Goal: Register for event/course

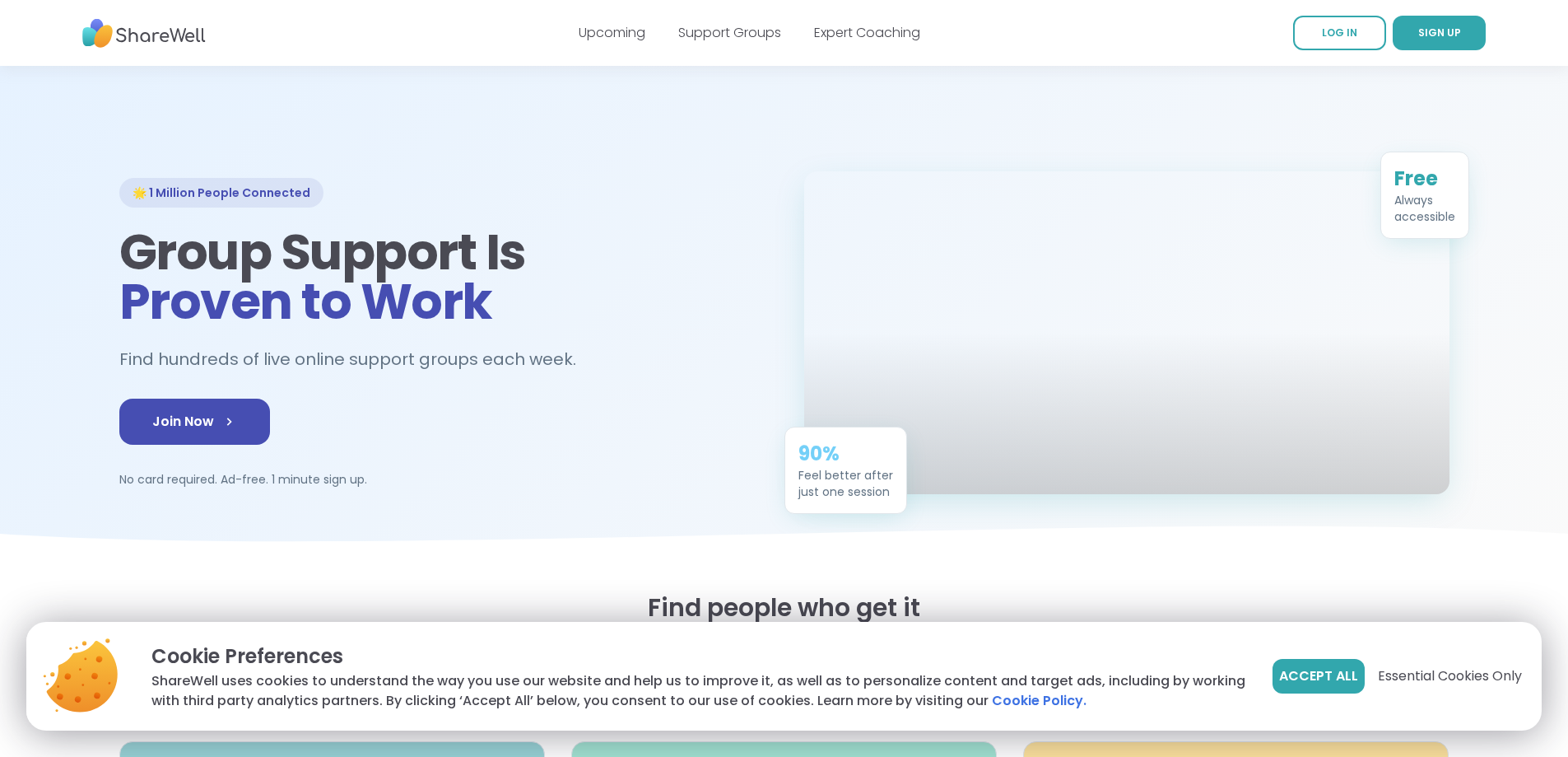
click at [1295, 688] on button "Accept All" at bounding box center [1319, 676] width 92 height 34
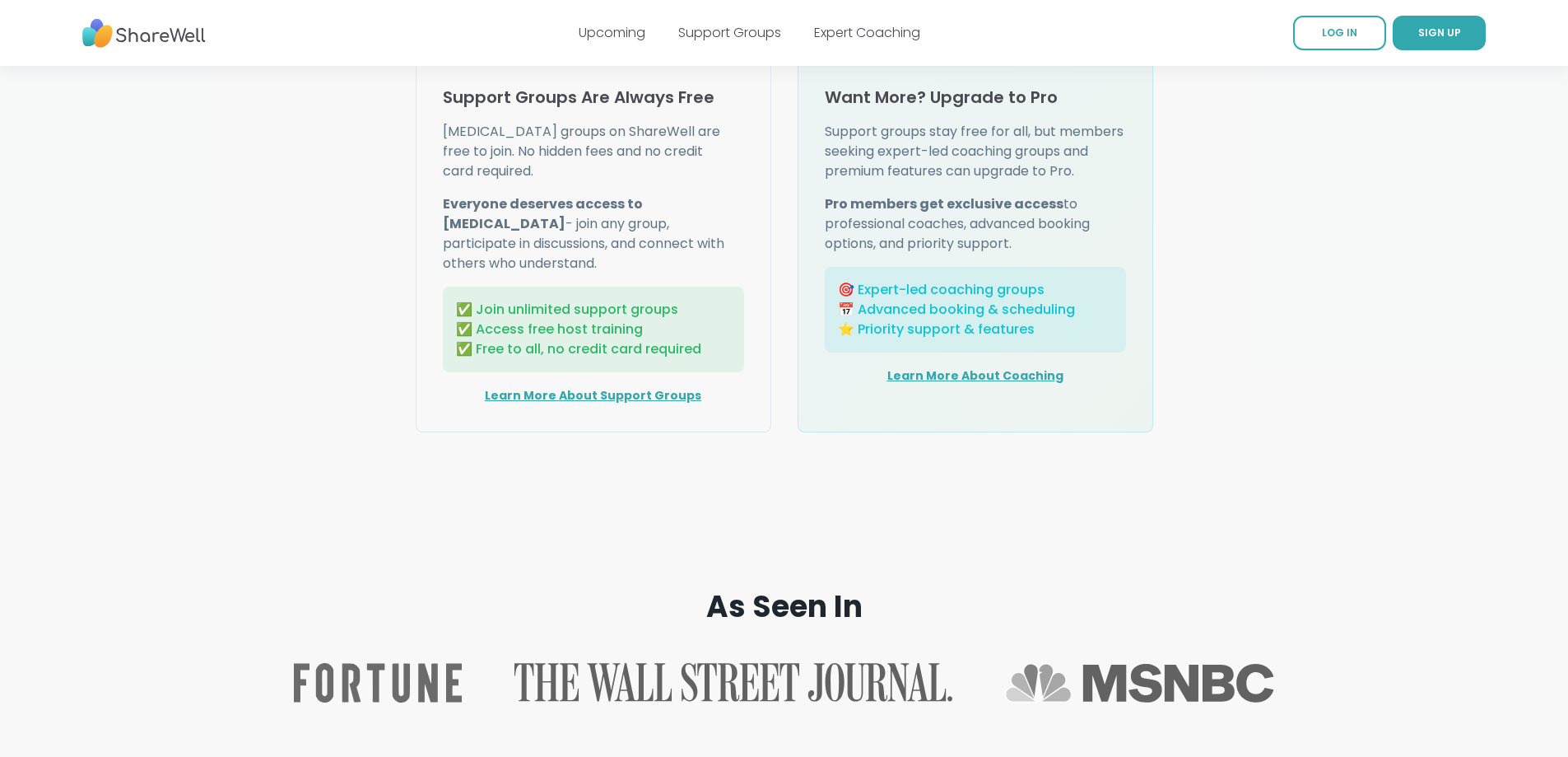
scroll to position [2140, 0]
click at [672, 402] on link "Learn More About Support Groups" at bounding box center [593, 394] width 217 height 17
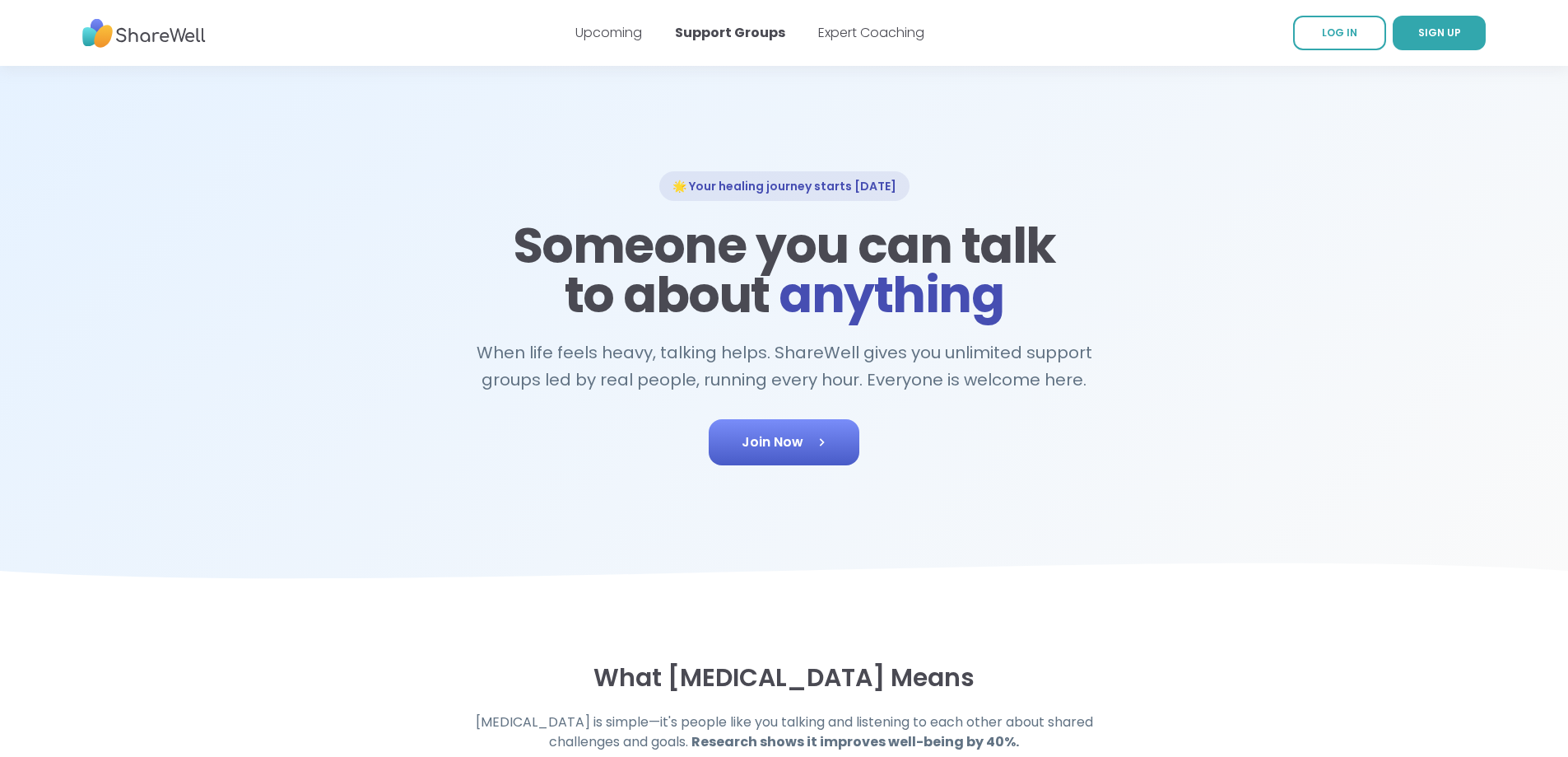
click at [801, 425] on link "Join Now" at bounding box center [784, 442] width 150 height 46
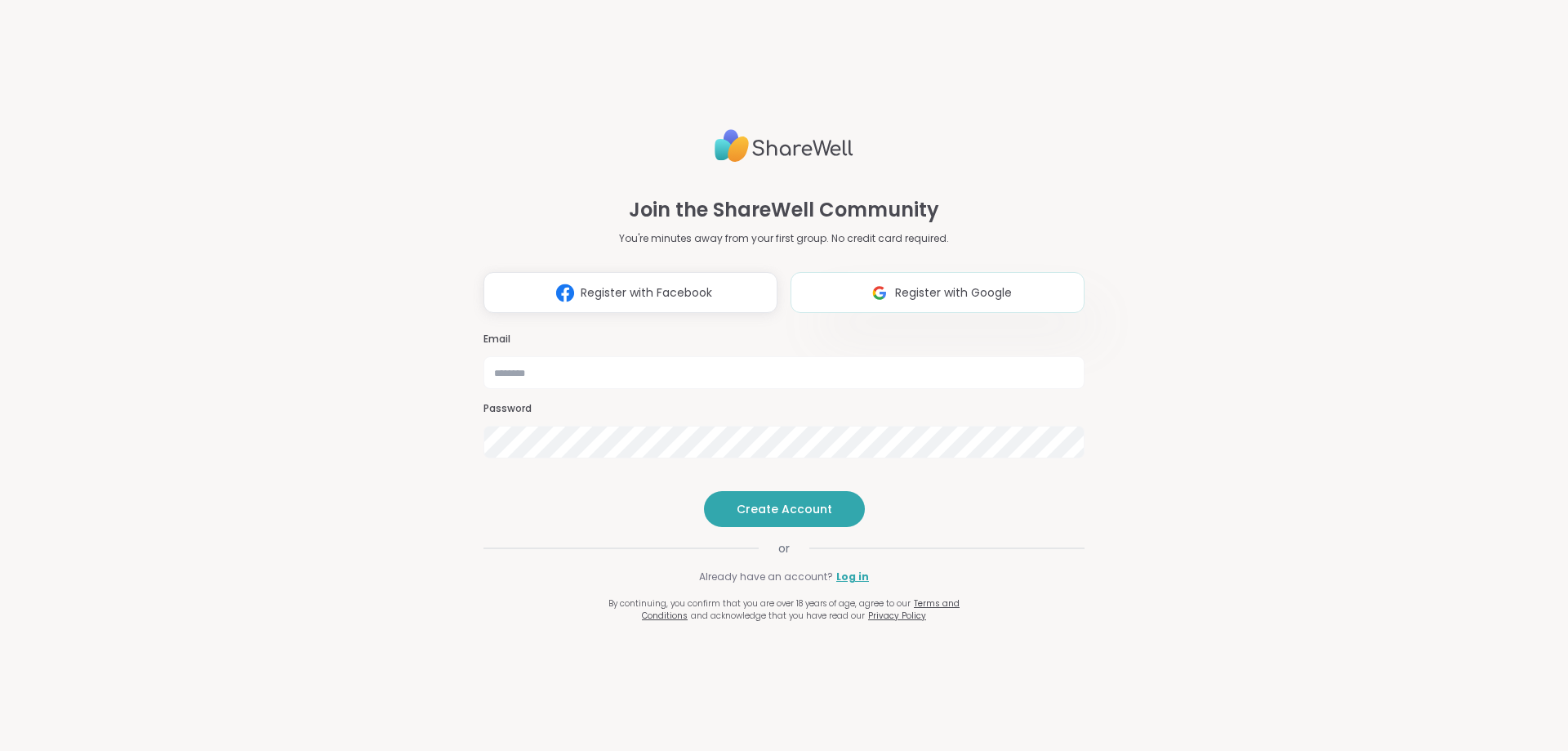
click at [901, 284] on span "Register with Google" at bounding box center [953, 293] width 117 height 18
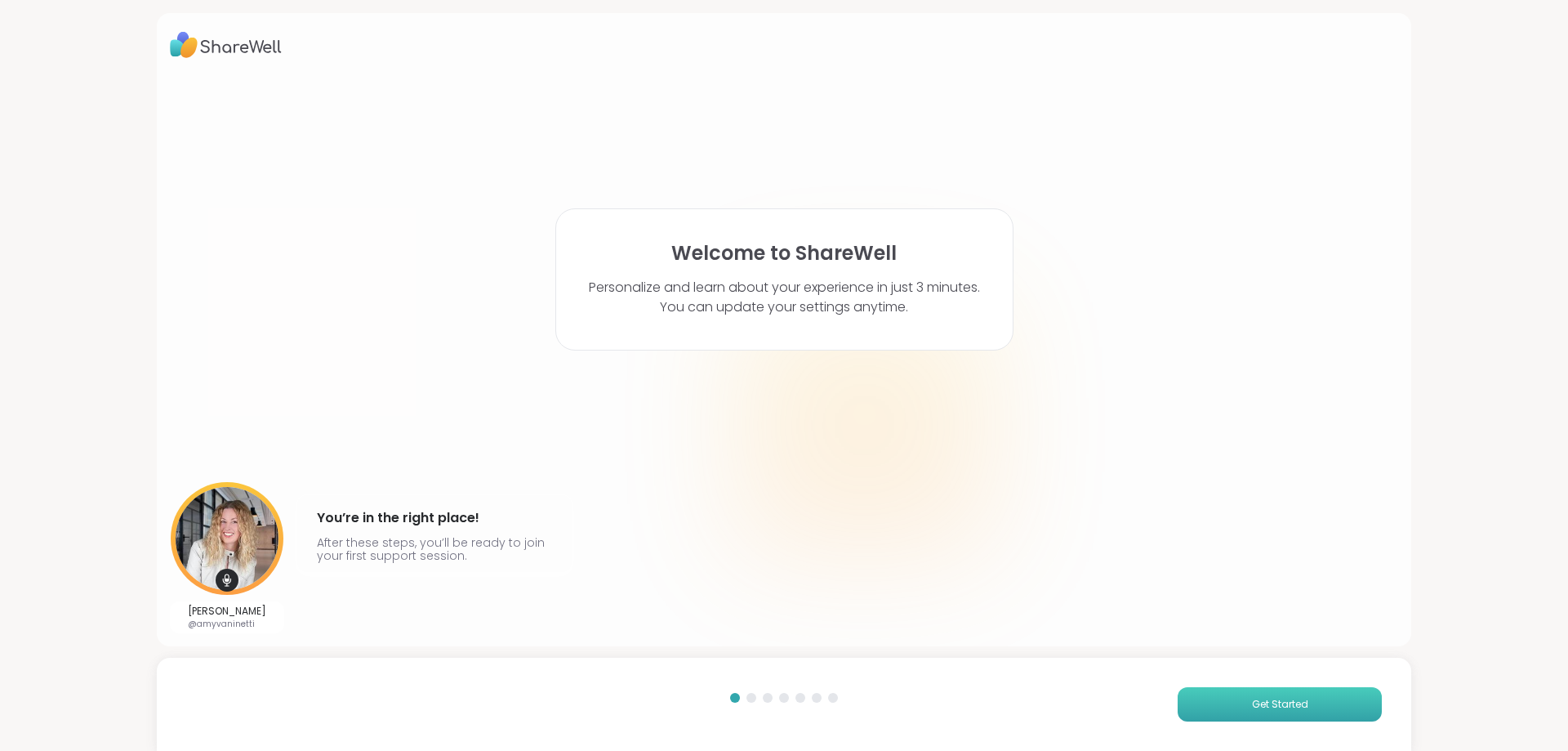
click at [1271, 705] on span "Get Started" at bounding box center [1280, 704] width 56 height 15
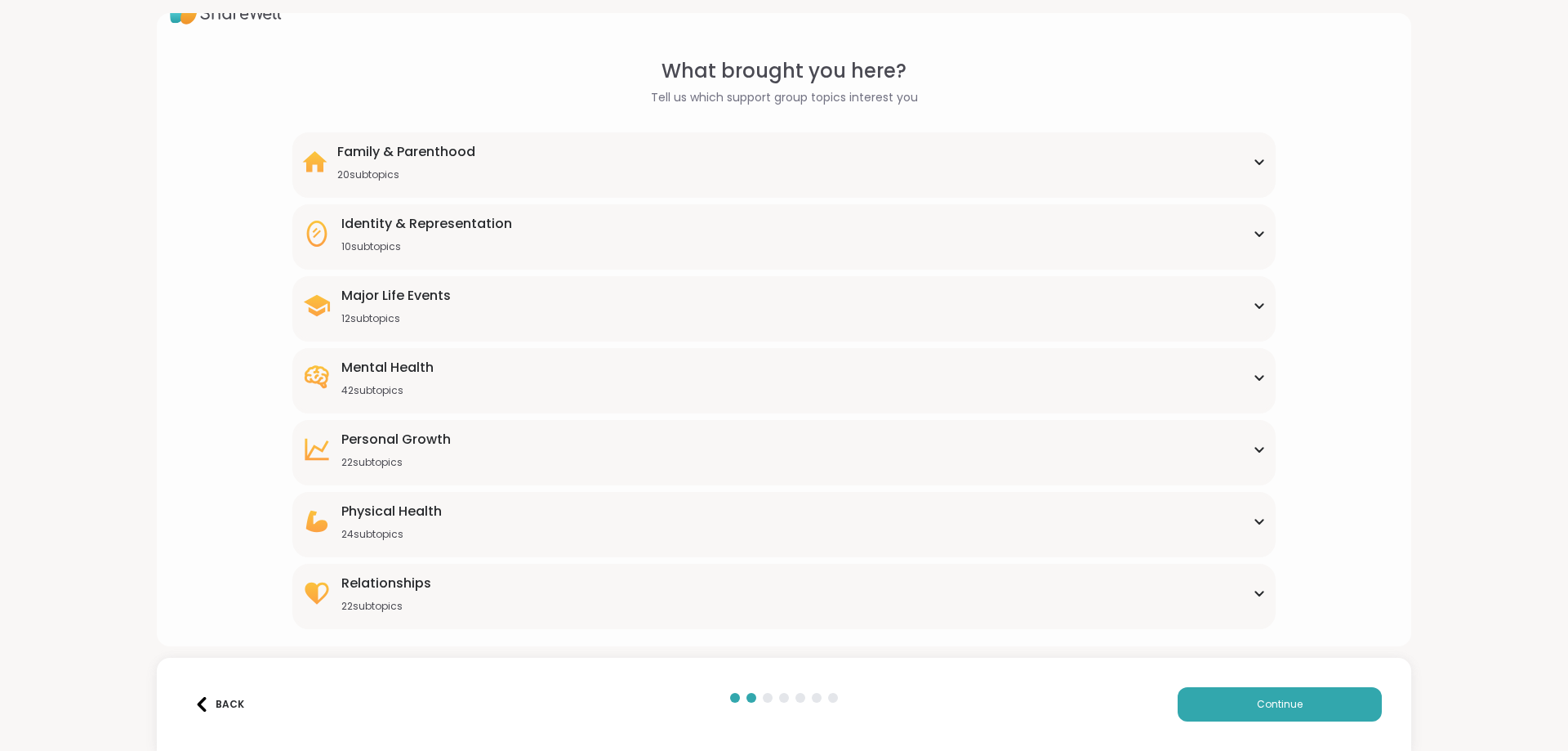
scroll to position [42, 0]
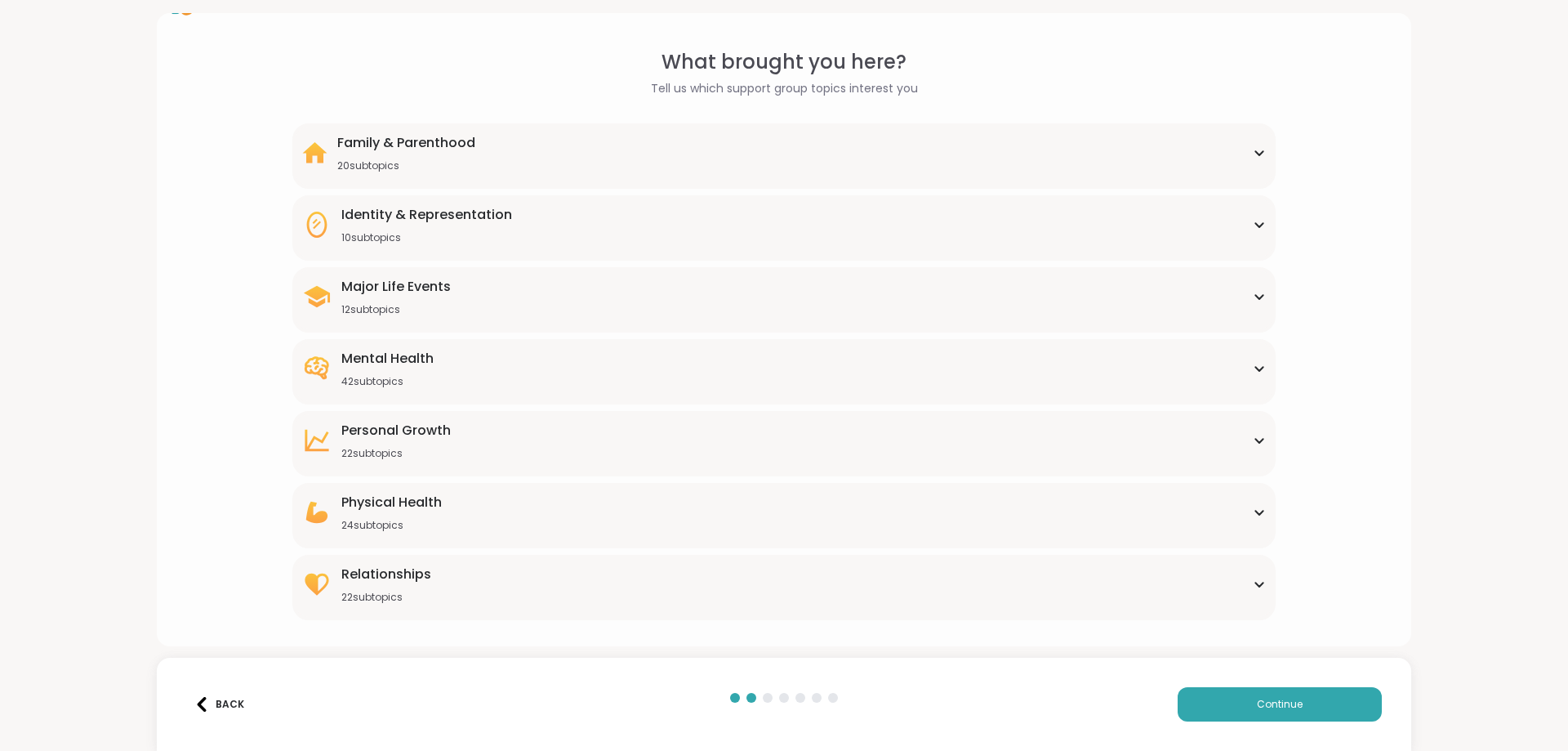
click at [1253, 364] on icon at bounding box center [1259, 368] width 13 height 8
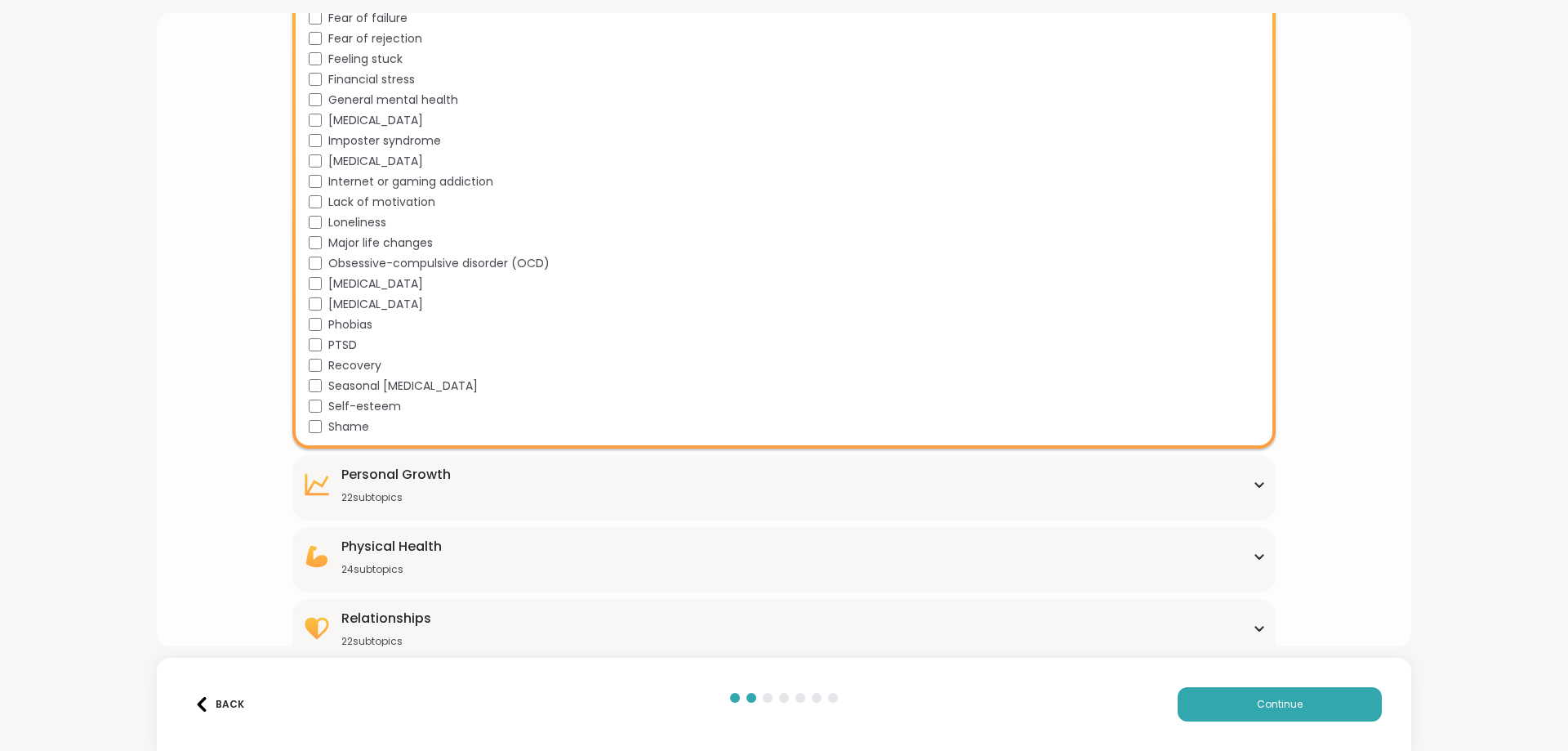
scroll to position [833, 0]
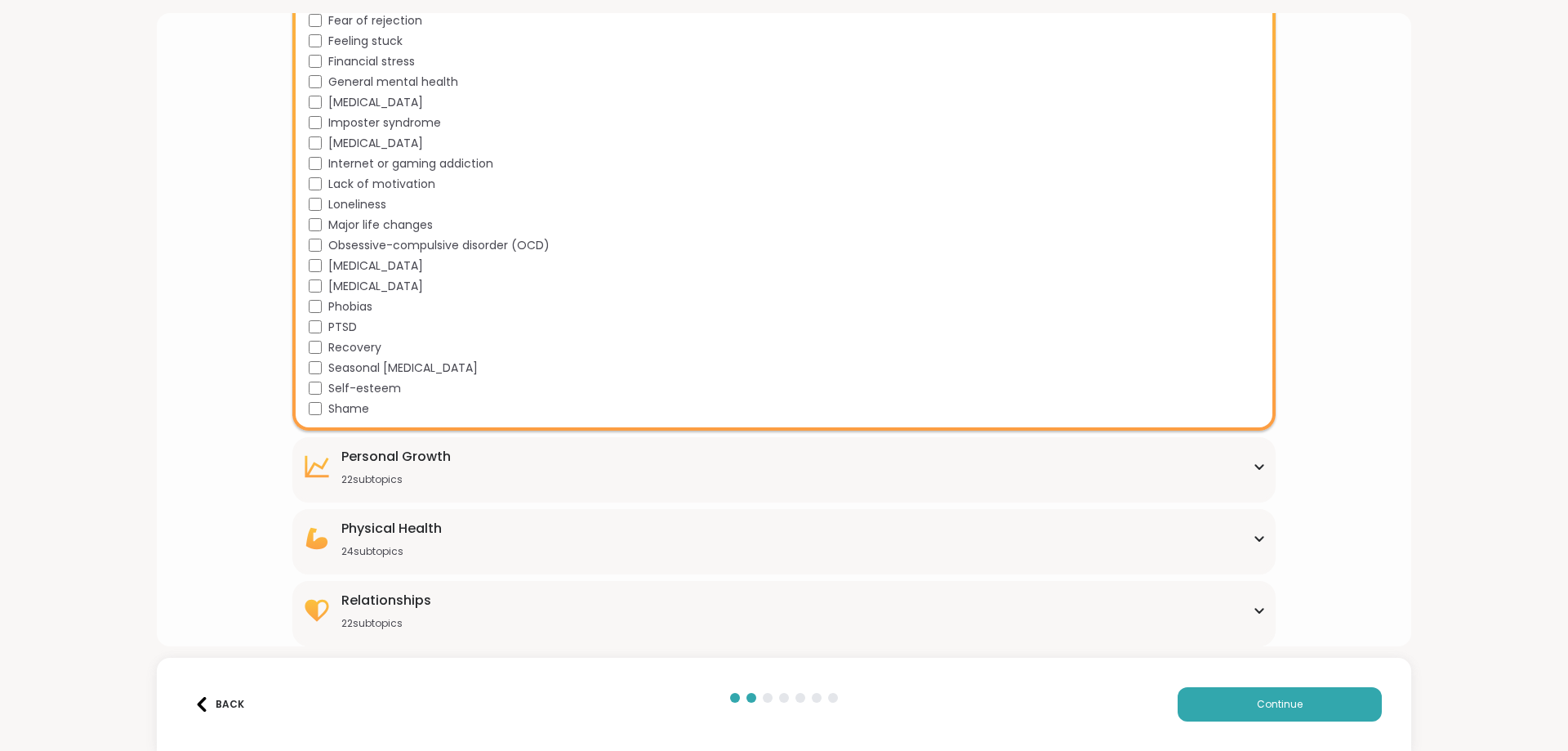
click at [1248, 614] on div "Relationships 22 subtopics" at bounding box center [784, 610] width 963 height 39
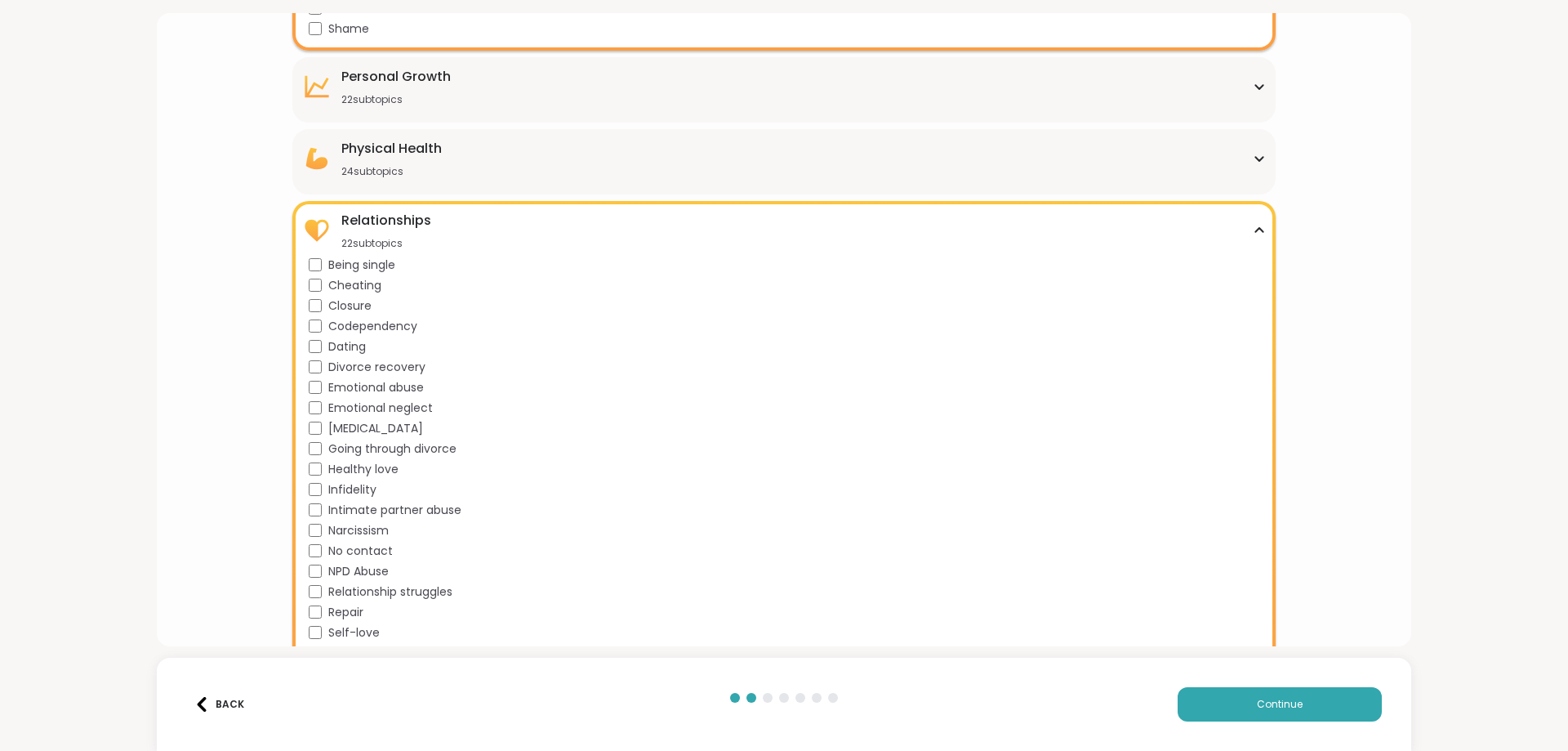
scroll to position [1279, 0]
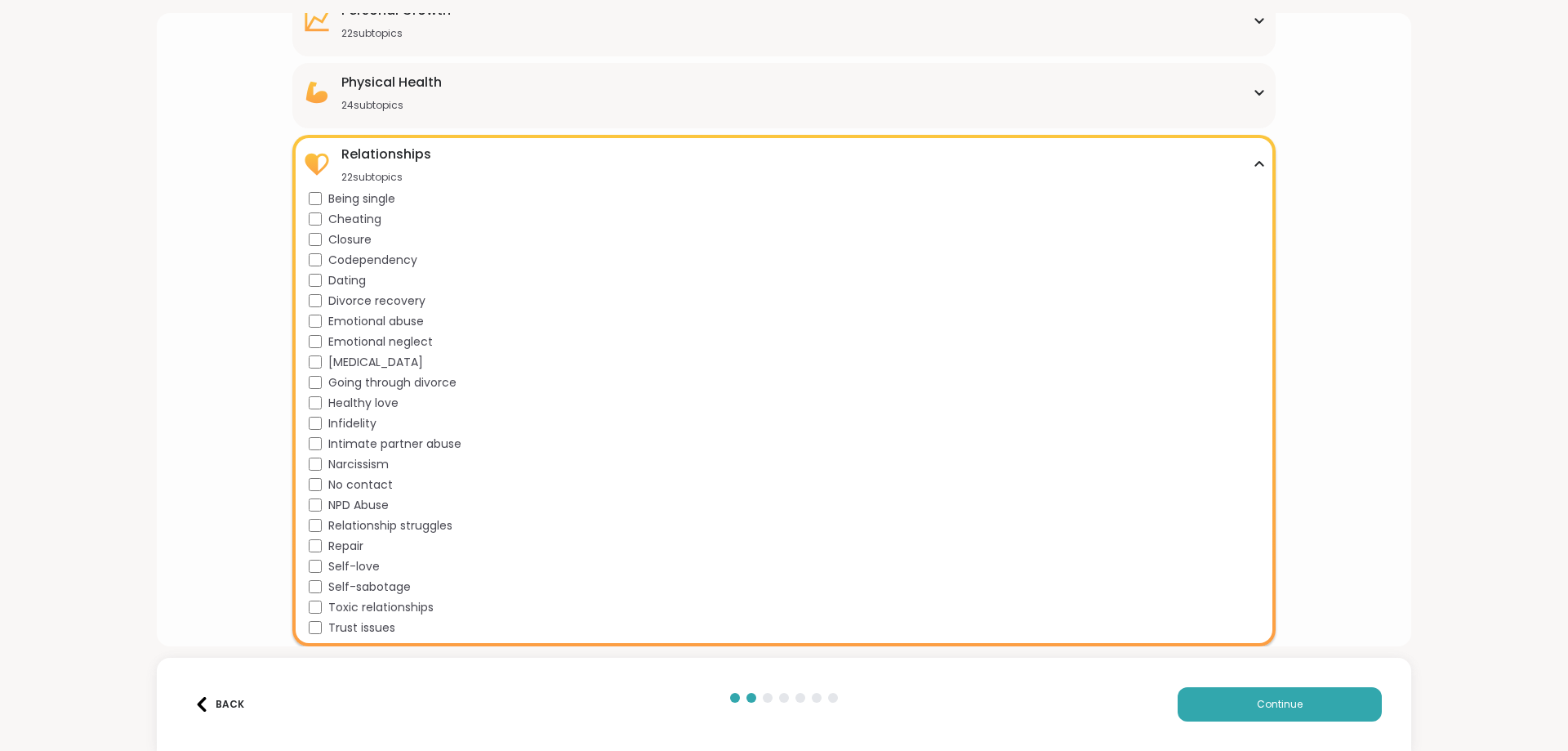
click at [1319, 728] on div "Back Continue" at bounding box center [784, 705] width 1254 height 93
click at [1279, 704] on span "Continue" at bounding box center [1279, 704] width 46 height 15
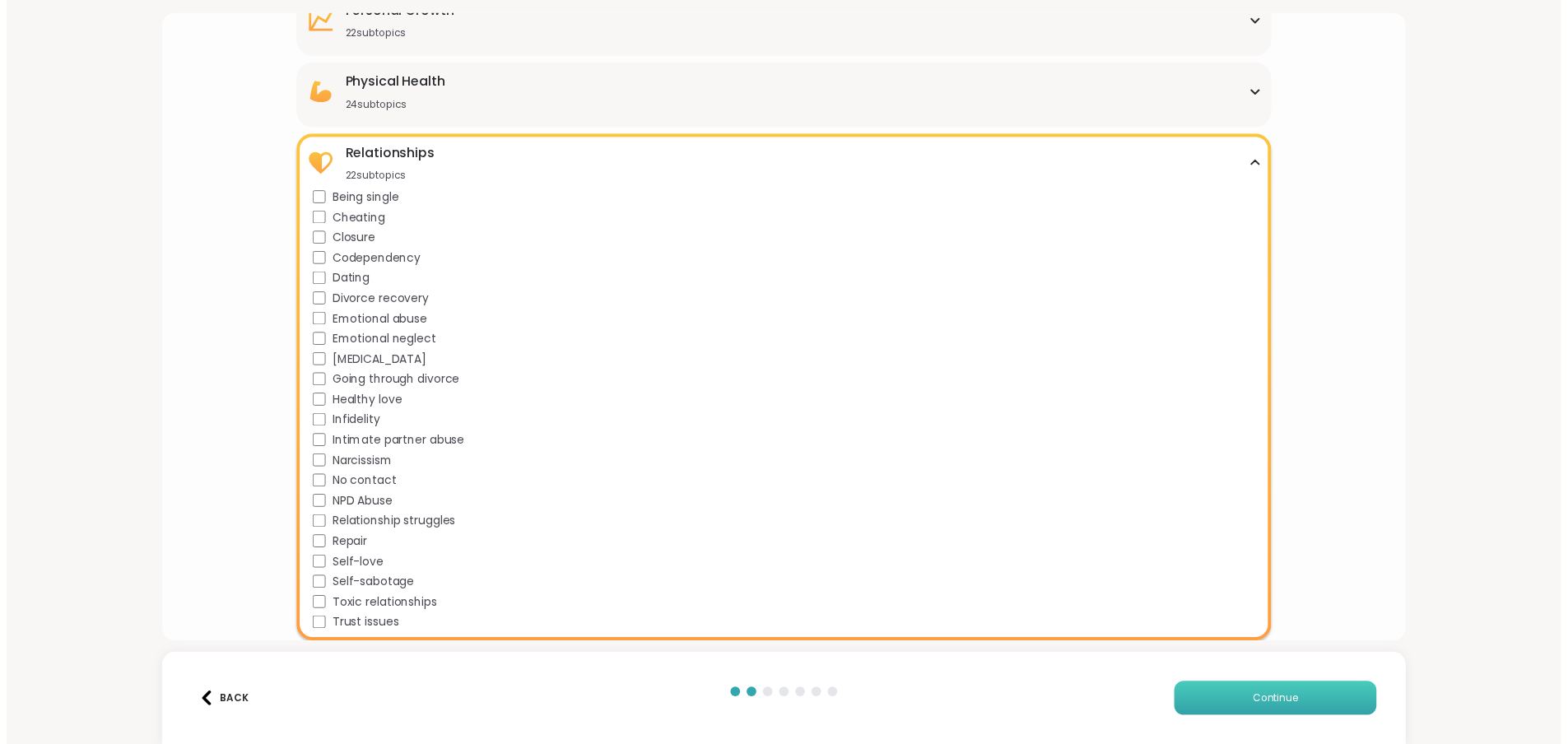
scroll to position [0, 0]
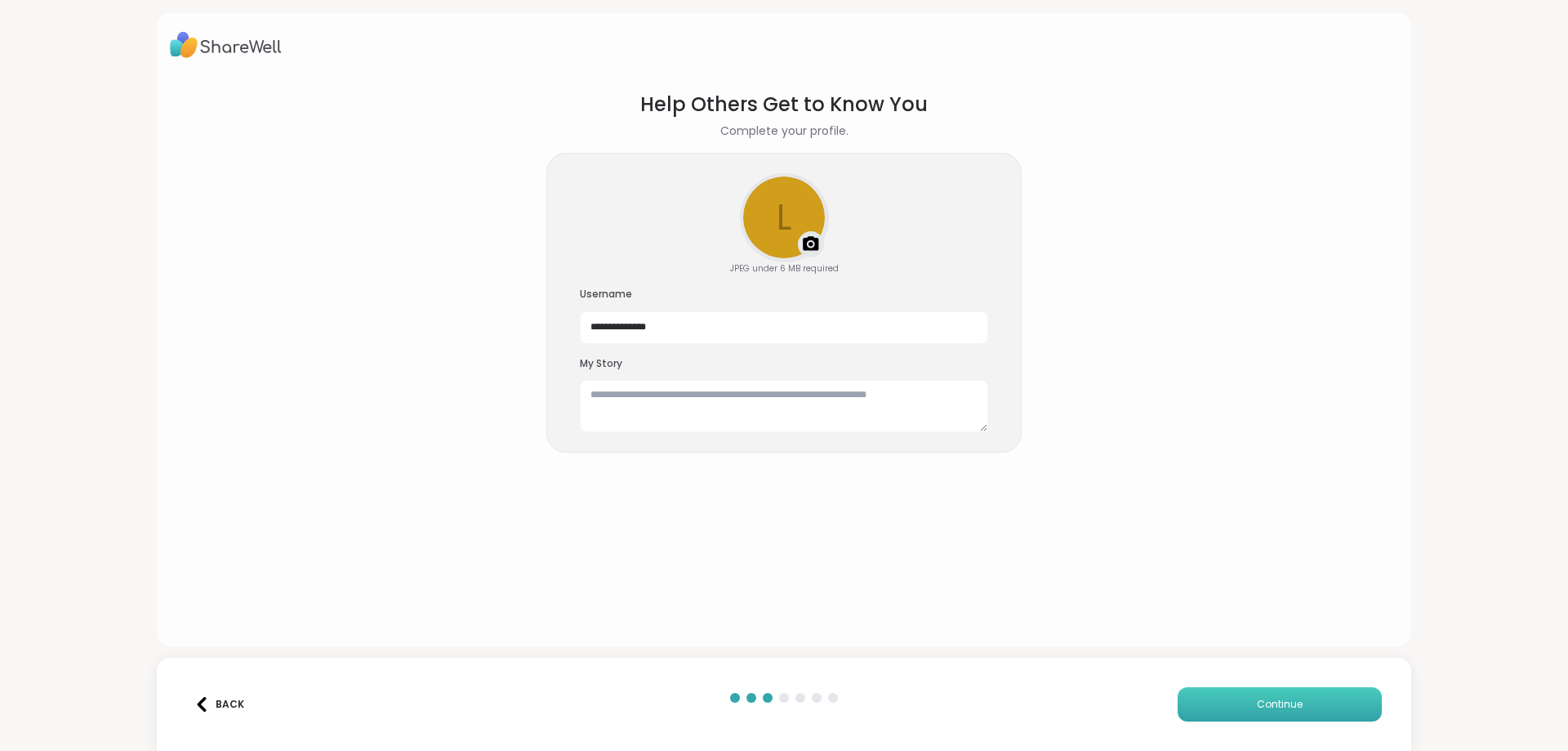
click at [1265, 703] on span "Continue" at bounding box center [1279, 704] width 46 height 15
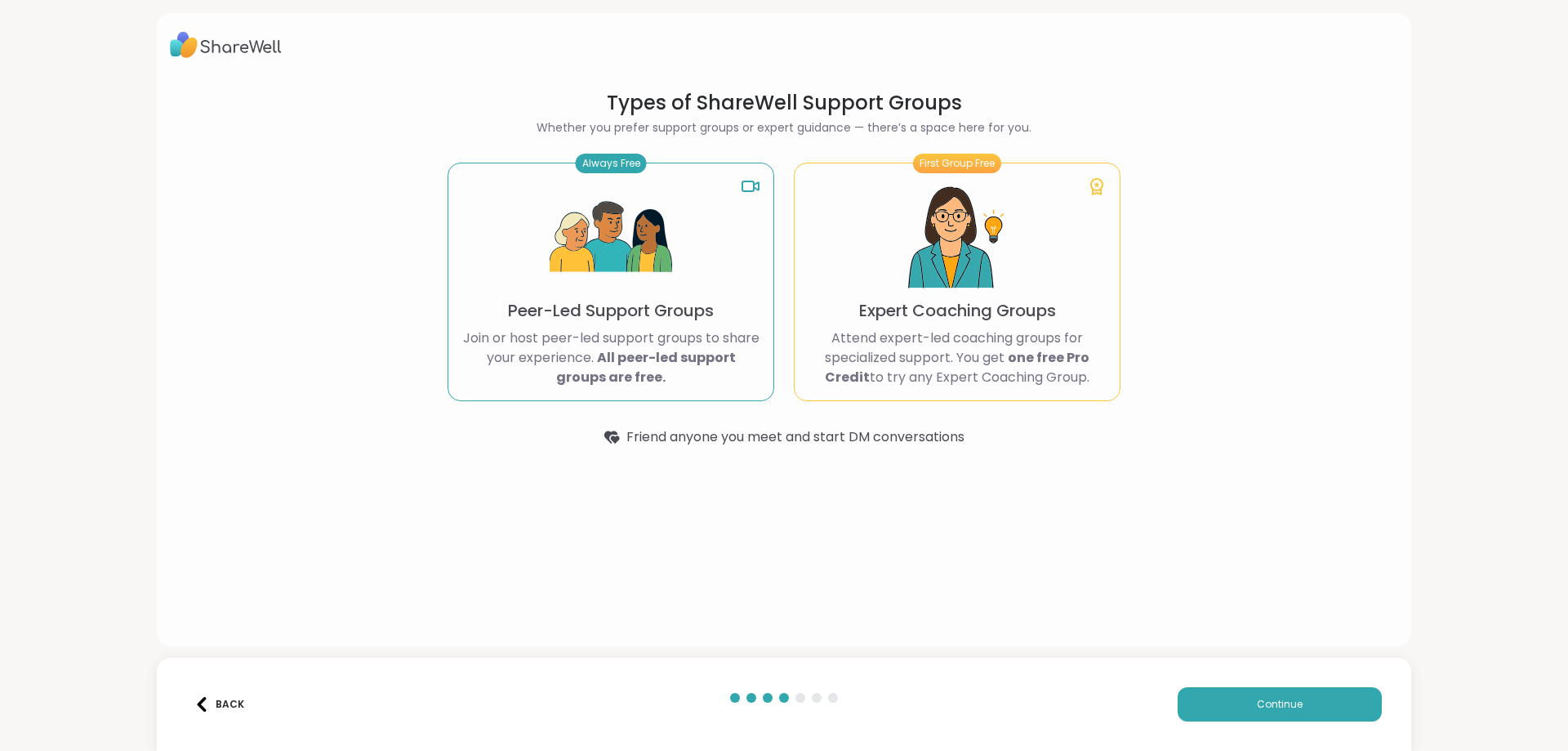
click at [611, 295] on img at bounding box center [611, 238] width 123 height 123
click at [1279, 698] on span "Continue" at bounding box center [1279, 704] width 46 height 15
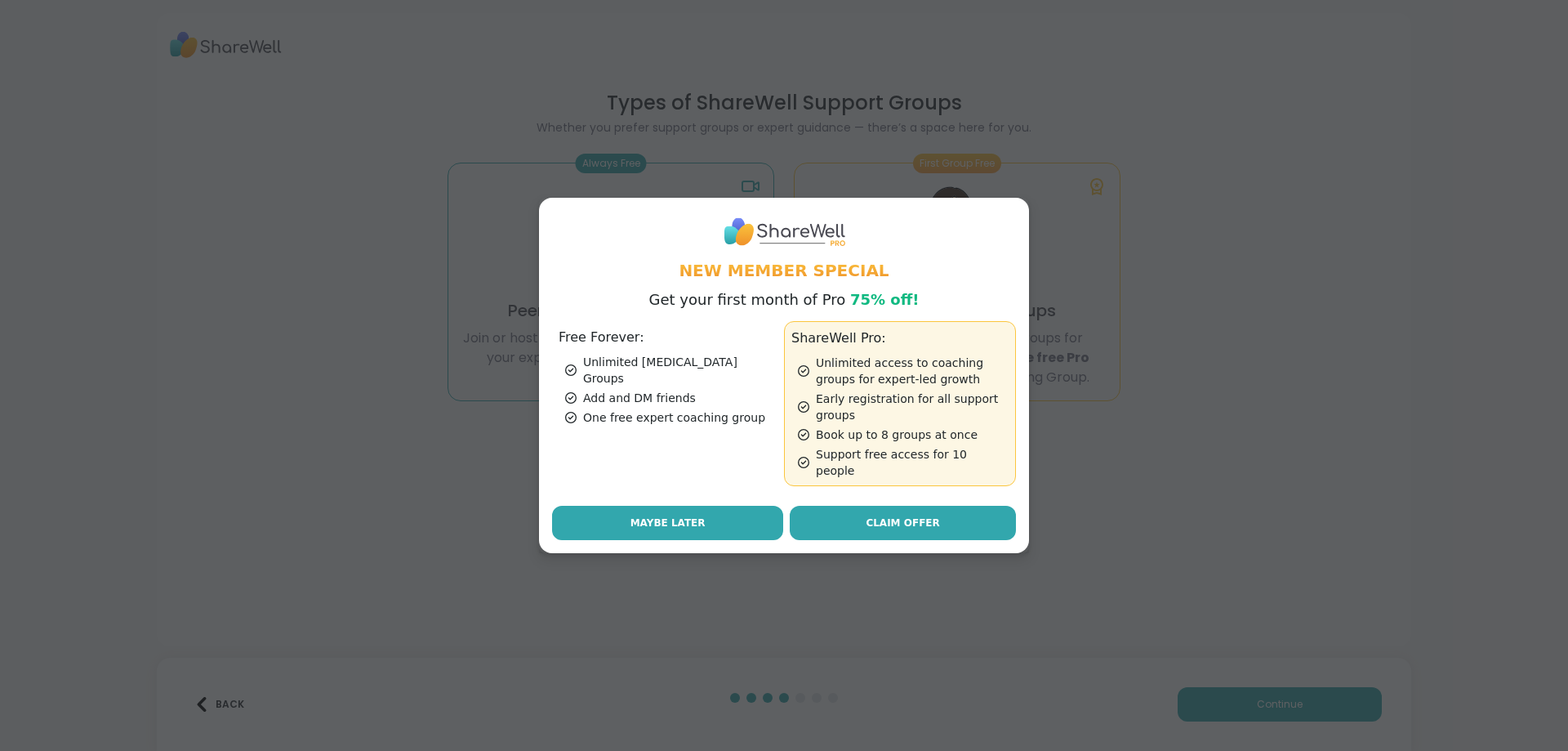
click at [657, 517] on span "Maybe Later" at bounding box center [668, 523] width 75 height 15
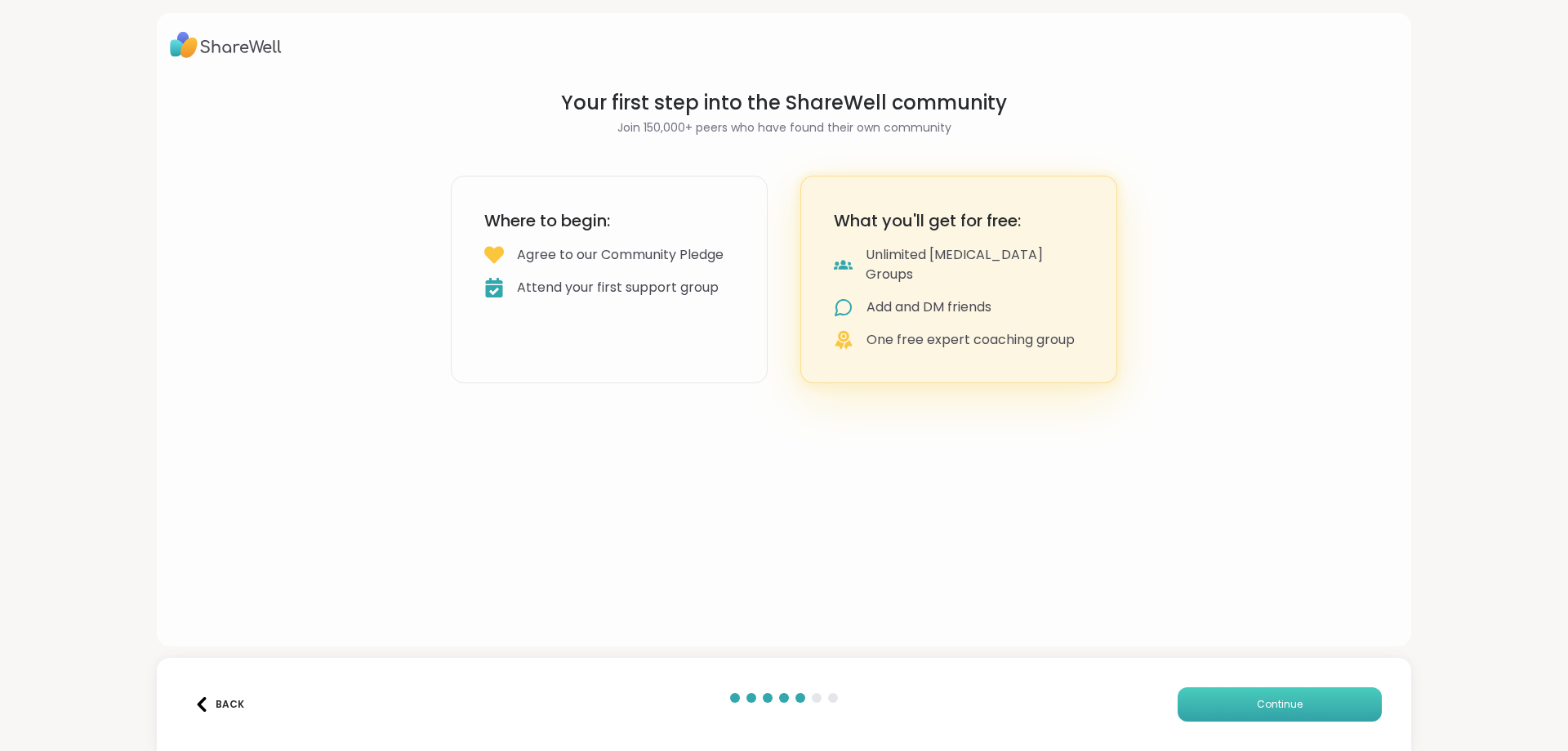
click at [1289, 712] on button "Continue" at bounding box center [1279, 704] width 204 height 34
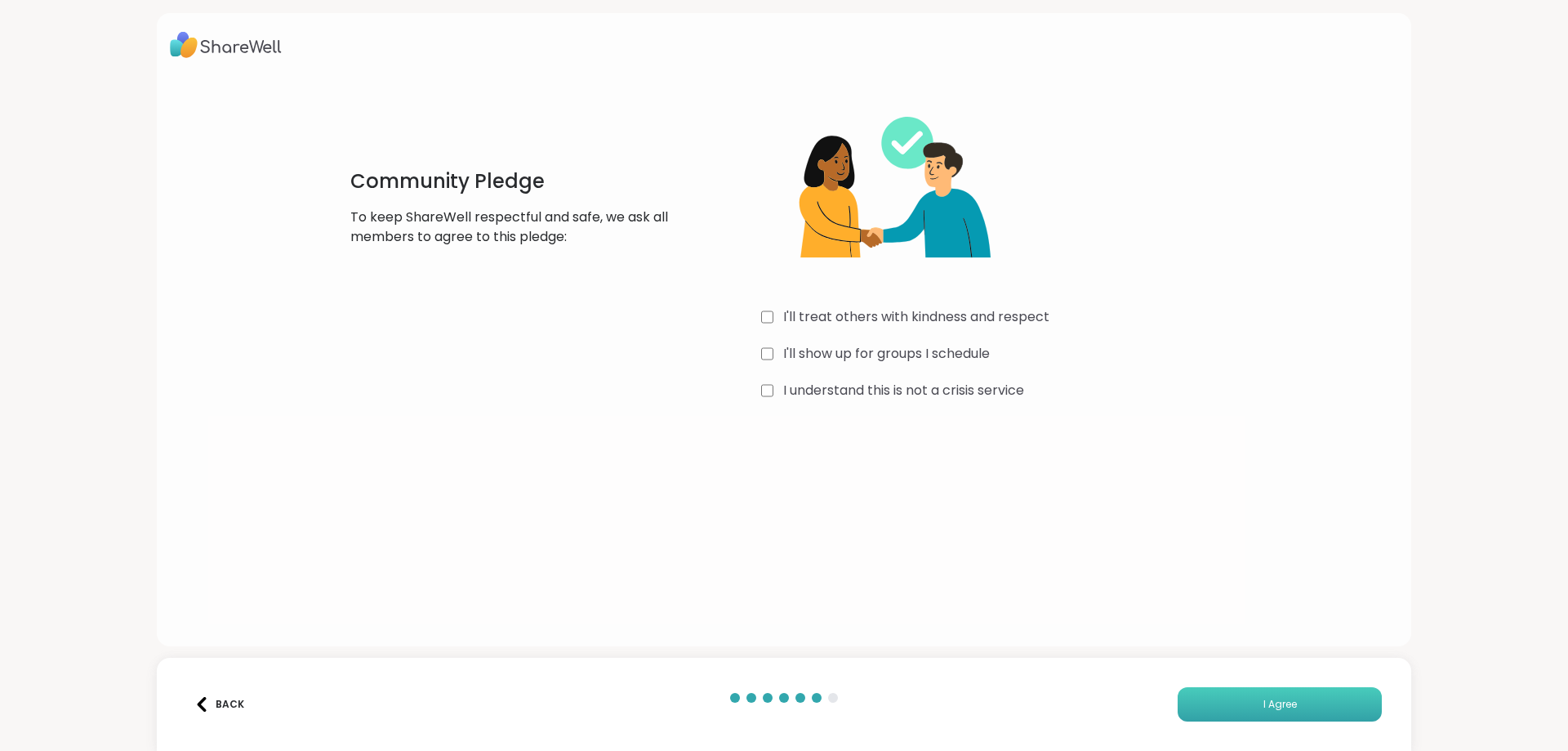
click at [1264, 698] on span "I Agree" at bounding box center [1280, 704] width 33 height 15
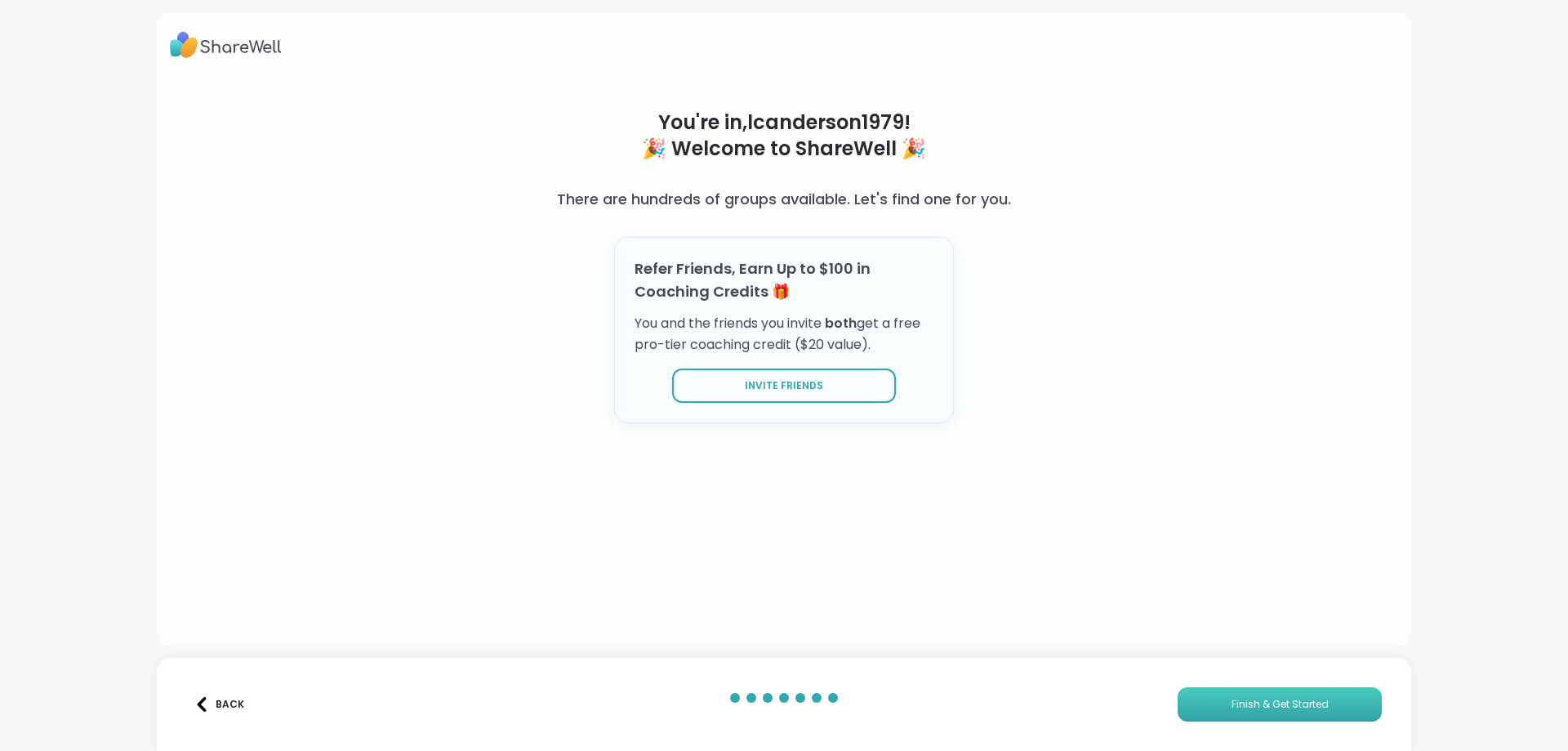
click at [1319, 705] on button "Finish & Get Started" at bounding box center [1279, 704] width 204 height 34
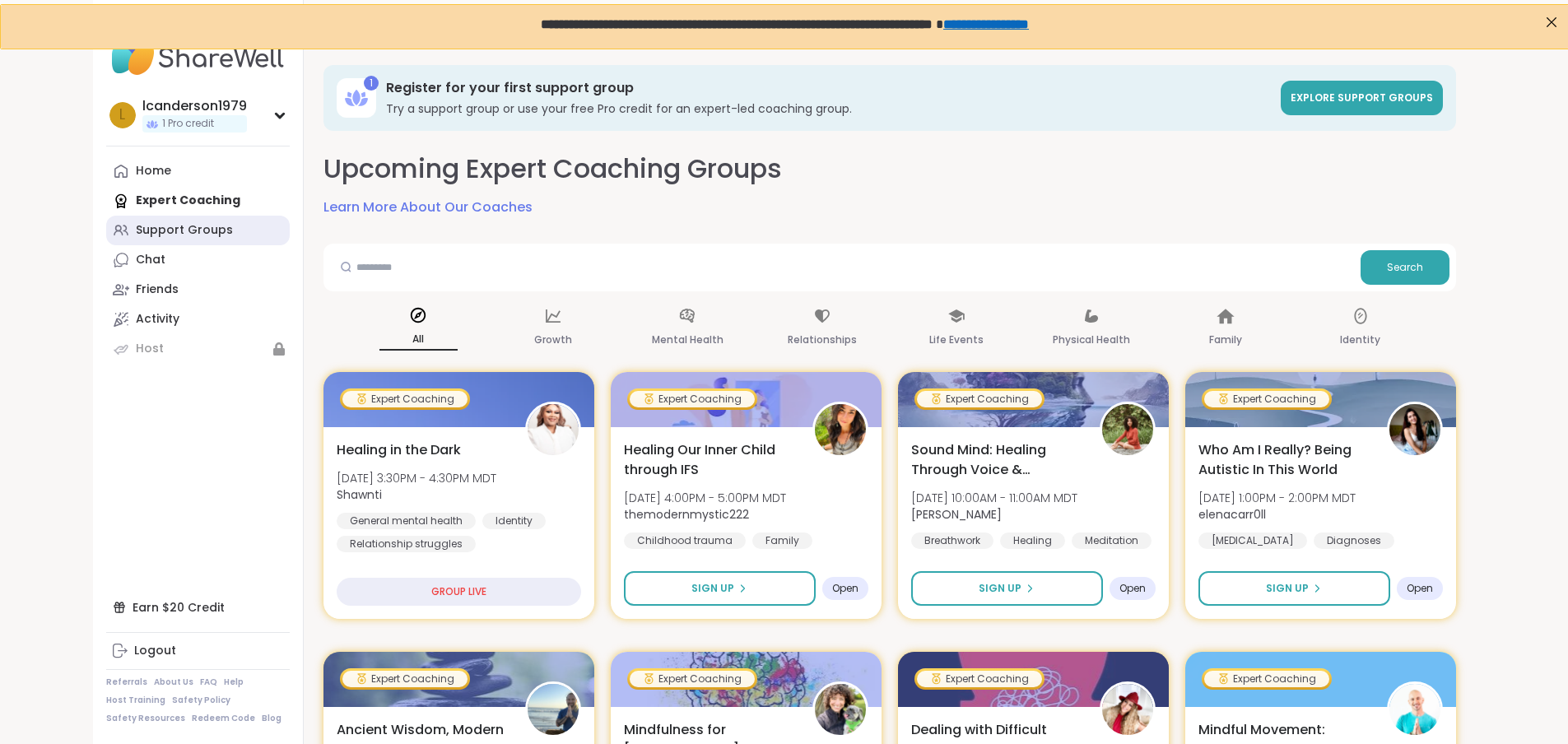
click at [136, 224] on div "Support Groups" at bounding box center [185, 230] width 97 height 17
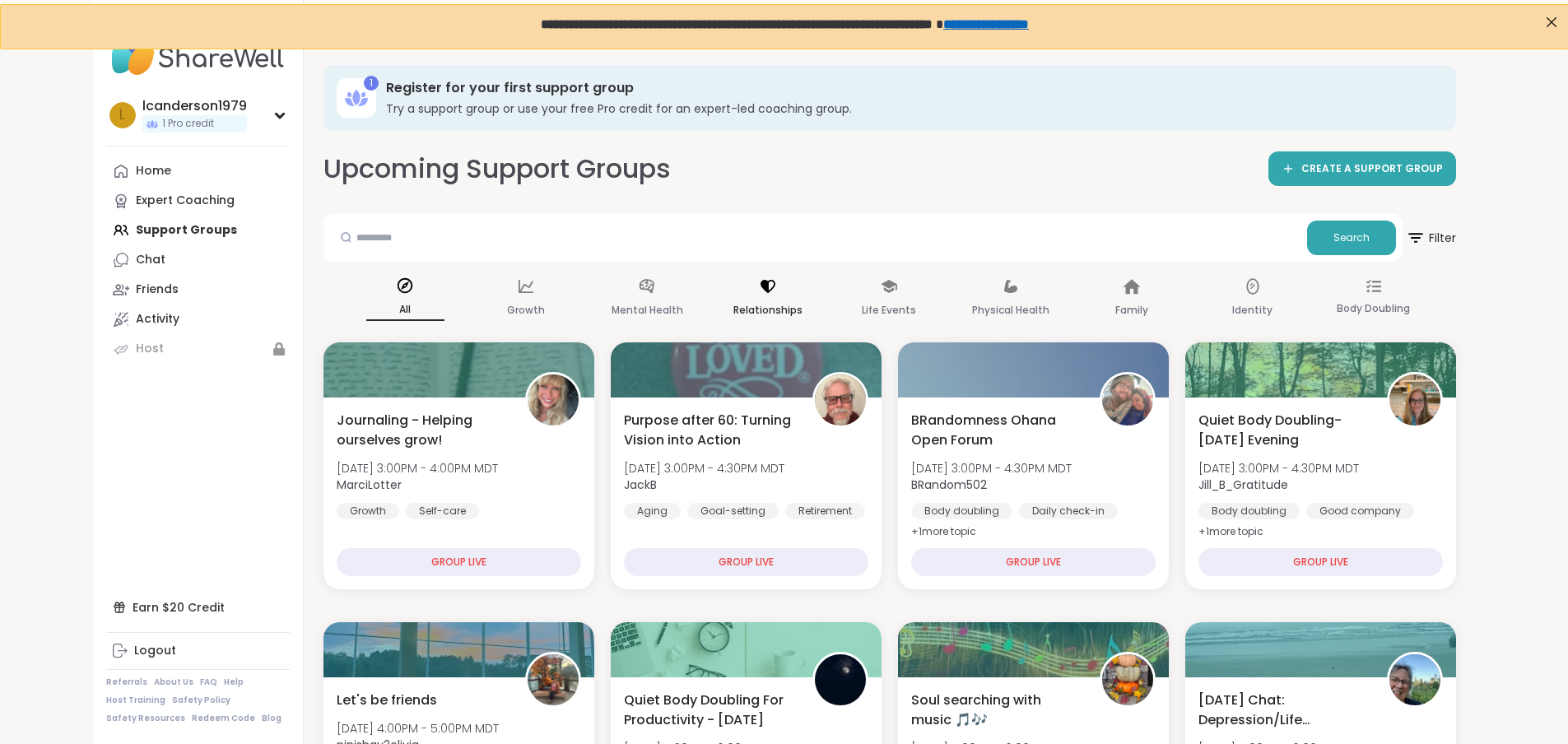
click at [759, 291] on icon at bounding box center [768, 286] width 18 height 18
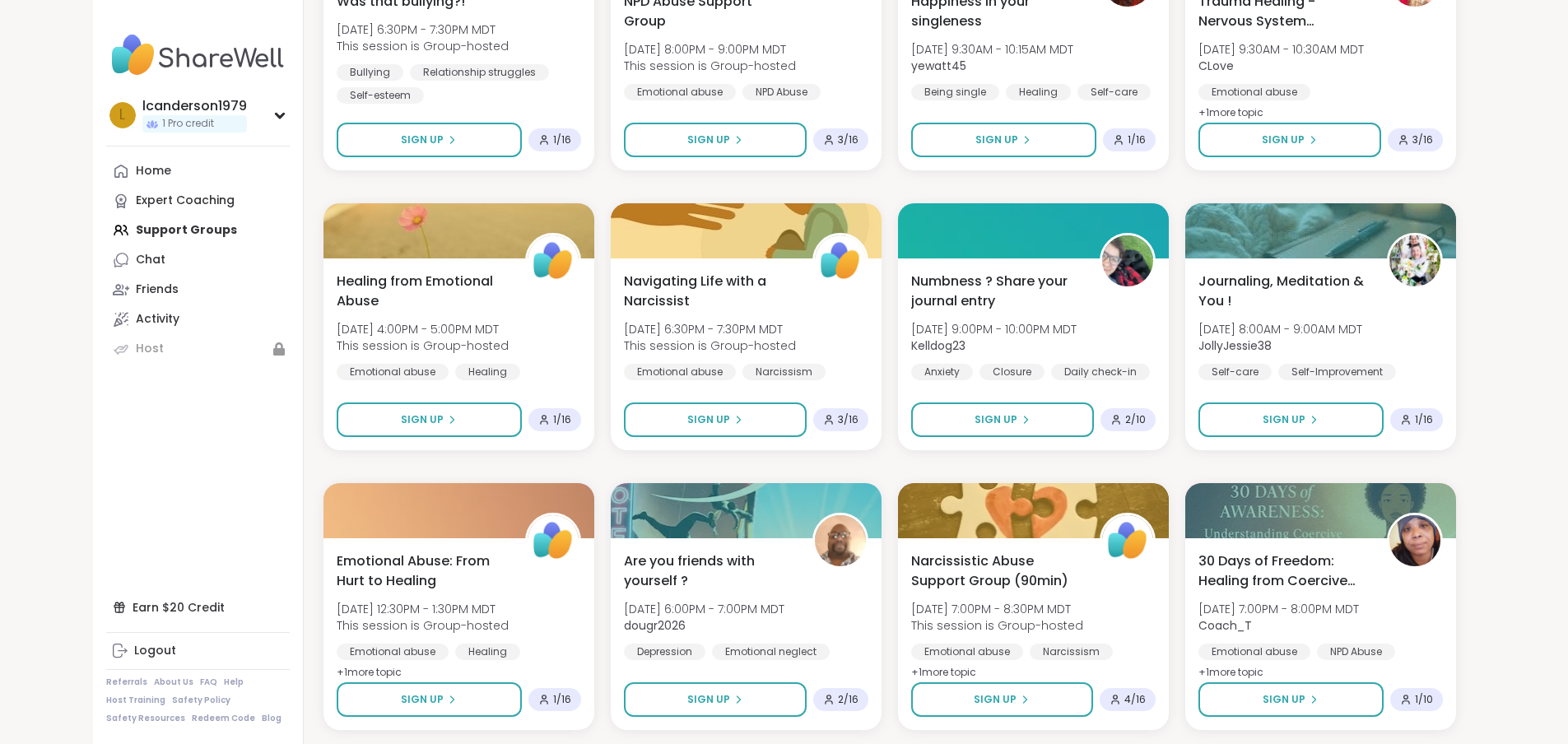
scroll to position [2185, 0]
